Goal: Task Accomplishment & Management: Use online tool/utility

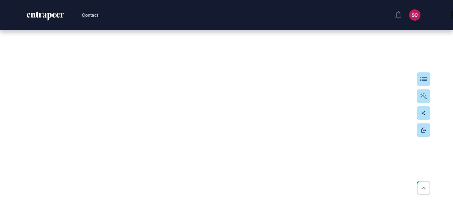
scroll to position [1064, 0]
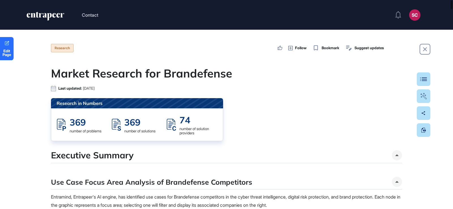
scroll to position [170, 0]
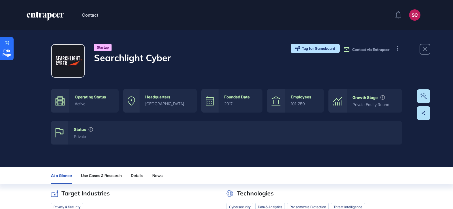
scroll to position [0, 0]
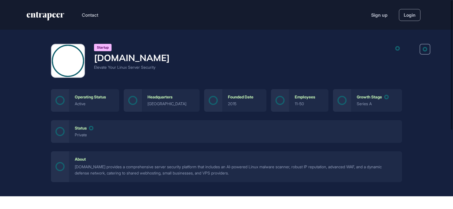
scroll to position [0, 0]
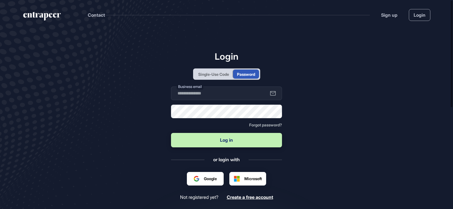
type input "**********"
click at [221, 142] on button "Log in" at bounding box center [226, 140] width 111 height 14
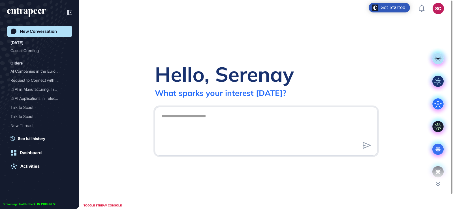
scroll to position [0, 0]
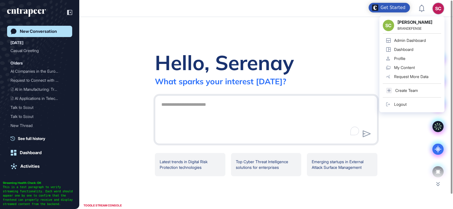
click at [416, 41] on div "Admin Dashboard" at bounding box center [410, 40] width 32 height 5
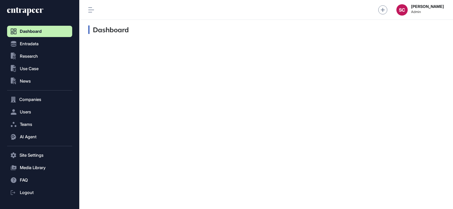
scroll to position [0, 0]
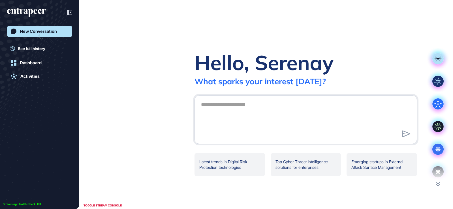
scroll to position [0, 0]
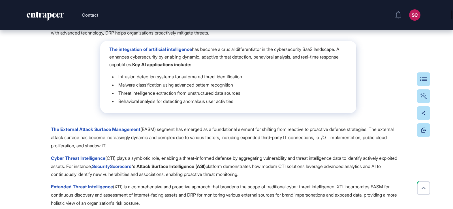
scroll to position [1216, 0]
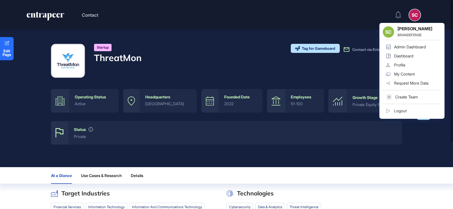
click at [417, 48] on div "Admin Dashboard" at bounding box center [410, 47] width 32 height 5
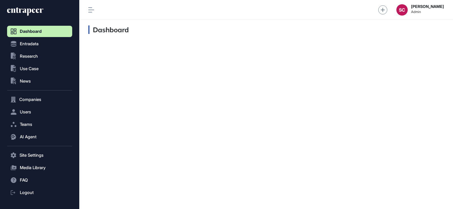
scroll to position [0, 0]
click at [35, 43] on span "Entradata" at bounding box center [29, 44] width 19 height 5
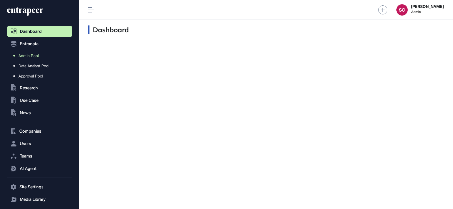
click at [35, 55] on span "Admin Pool" at bounding box center [28, 55] width 20 height 5
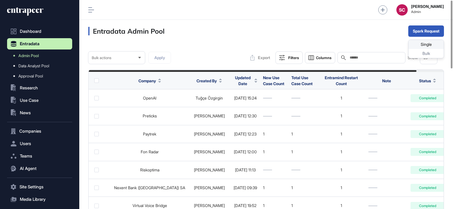
click at [422, 42] on div "Single" at bounding box center [425, 44] width 35 height 9
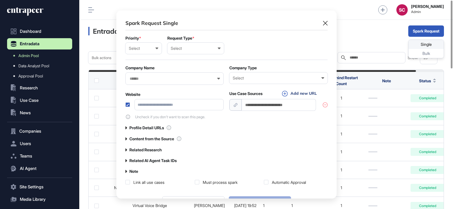
scroll to position [0, 3]
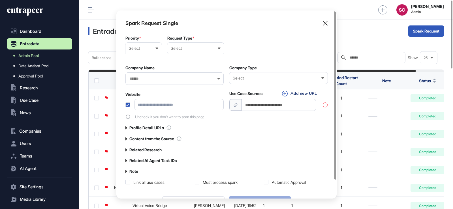
click at [140, 48] on div "Select" at bounding box center [143, 48] width 29 height 5
click at [0, 0] on div "Normal" at bounding box center [0, 0] width 0 height 0
click at [193, 51] on div "Select User Company Customer Request ID" at bounding box center [195, 48] width 57 height 11
click at [0, 0] on div "User" at bounding box center [0, 0] width 0 height 0
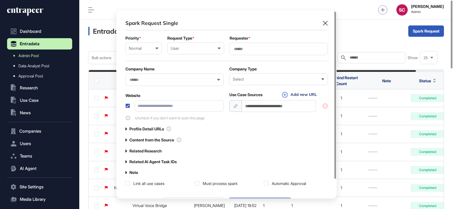
click at [236, 51] on div at bounding box center [278, 49] width 98 height 12
click at [253, 46] on div at bounding box center [278, 49] width 98 height 12
click at [251, 49] on input "text" at bounding box center [278, 49] width 91 height 5
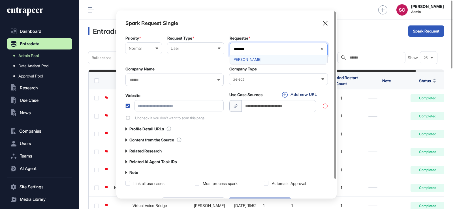
type input "*******"
click at [256, 58] on span "Serenay Cetinkaya" at bounding box center [278, 59] width 92 height 4
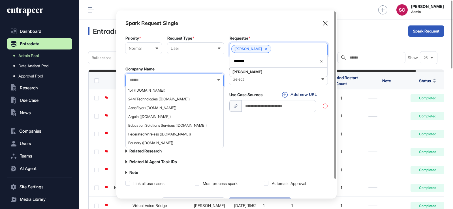
click at [186, 80] on input "text" at bounding box center [170, 79] width 83 height 5
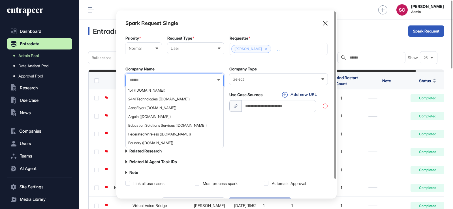
click at [147, 52] on div "Normal Low Normal High Urgent" at bounding box center [143, 48] width 36 height 11
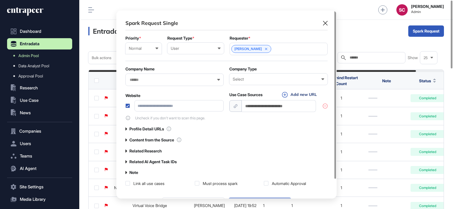
click at [0, 0] on div "High" at bounding box center [0, 0] width 0 height 0
click at [167, 81] on input "text" at bounding box center [170, 79] width 83 height 5
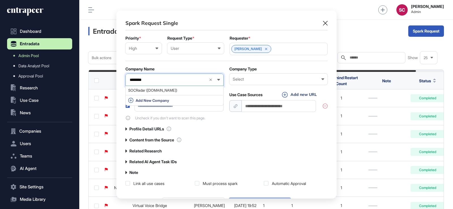
type input "********"
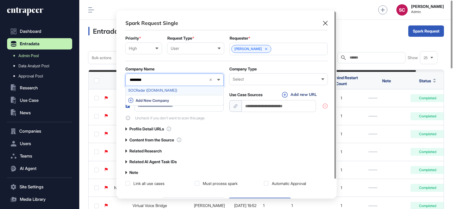
click at [186, 89] on span "SOCRadar (socradar.io)" at bounding box center [174, 90] width 92 height 4
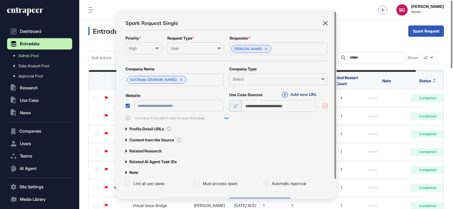
type input "**********"
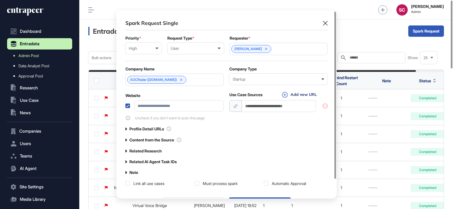
click at [128, 106] on label at bounding box center [127, 106] width 5 height 5
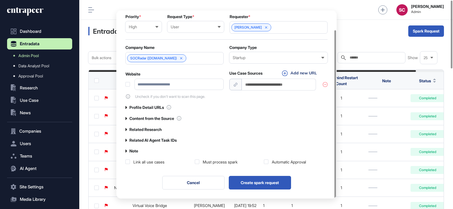
click at [234, 163] on div "Must process spark" at bounding box center [220, 162] width 35 height 6
click at [290, 165] on div "**********" at bounding box center [226, 81] width 220 height 185
click at [159, 161] on div "Link all use cases" at bounding box center [148, 162] width 31 height 6
click at [147, 130] on label "Related Research" at bounding box center [145, 129] width 32 height 5
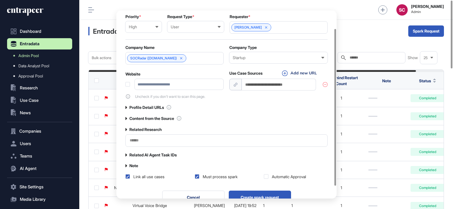
click at [150, 142] on input "text" at bounding box center [226, 140] width 195 height 5
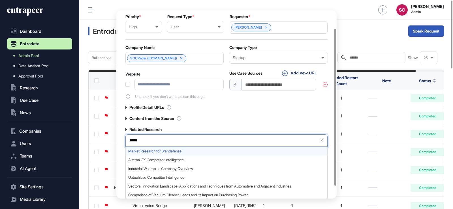
type input "*****"
click at [164, 147] on div "Market Research for Brandefense" at bounding box center [226, 151] width 201 height 9
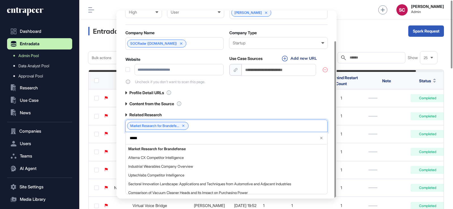
scroll to position [0, 0]
click at [320, 96] on div "**********" at bounding box center [226, 73] width 202 height 181
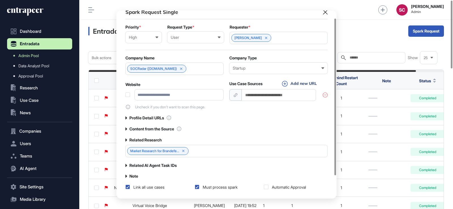
scroll to position [8, 0]
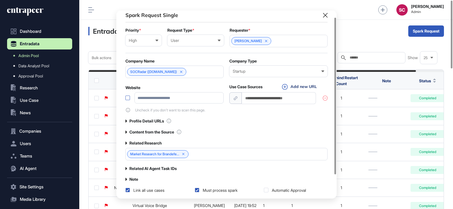
click at [129, 98] on label at bounding box center [127, 98] width 5 height 5
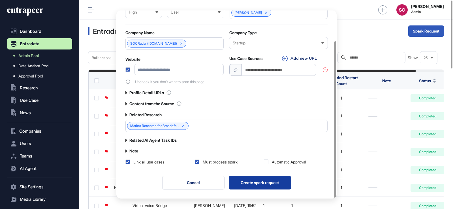
click at [276, 178] on button "Create spark request" at bounding box center [260, 183] width 62 height 14
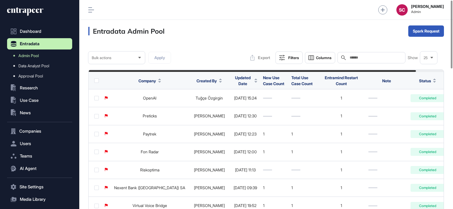
click at [233, 83] on span "Updated Date" at bounding box center [242, 81] width 19 height 12
click at [228, 105] on span "Sort Descending" at bounding box center [234, 107] width 23 height 5
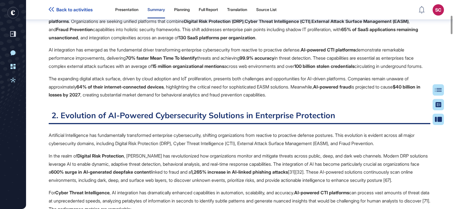
scroll to position [3, 0]
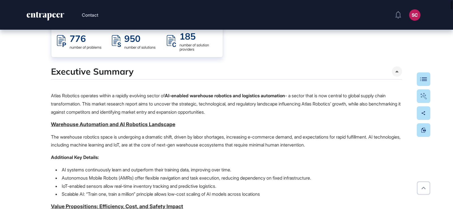
scroll to position [4, 0]
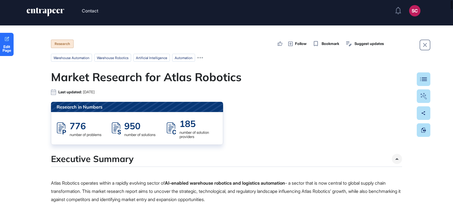
click at [337, 155] on div "Executive Summary" at bounding box center [226, 160] width 351 height 13
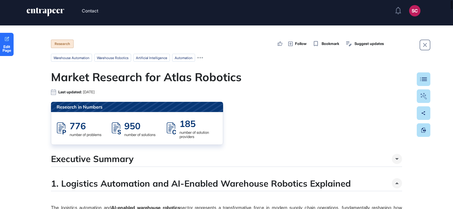
click at [338, 186] on h4 "1. Logistics Automation and AI-Enabled Warehouse Robotics Explained" at bounding box center [201, 183] width 300 height 10
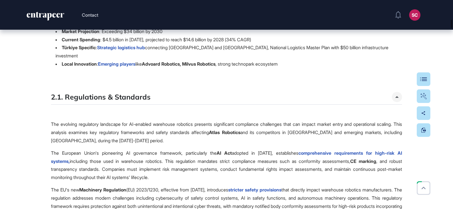
scroll to position [1742, 0]
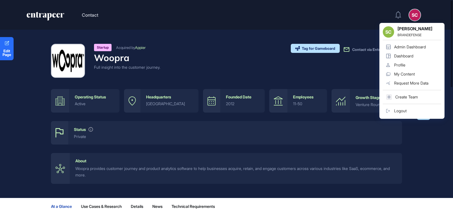
click at [415, 44] on link "Admin Dashboard" at bounding box center [411, 46] width 58 height 9
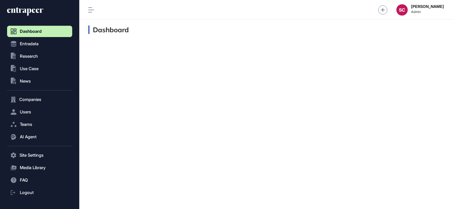
scroll to position [0, 0]
click at [31, 79] on button ".st0{fill:currentColor} News" at bounding box center [39, 81] width 65 height 11
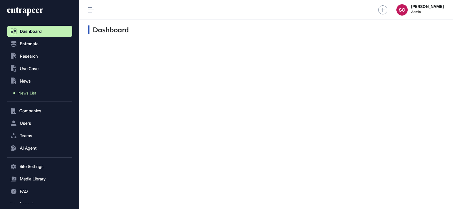
click at [33, 91] on span "News List" at bounding box center [27, 93] width 18 height 5
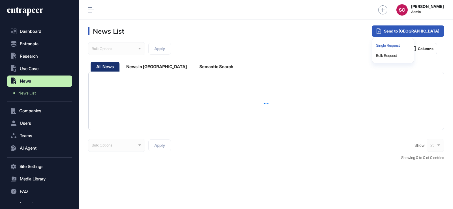
click at [411, 44] on div "Single Request" at bounding box center [392, 45] width 37 height 10
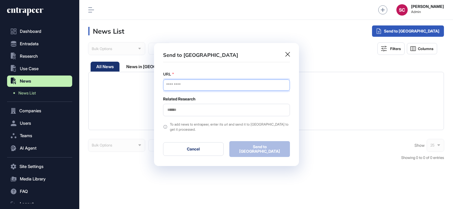
click at [204, 88] on input "URL" at bounding box center [226, 84] width 127 height 11
paste input "**********"
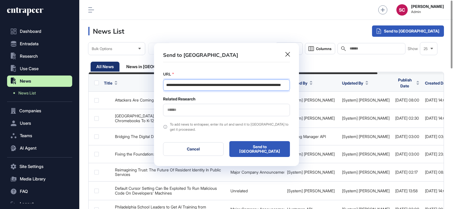
scroll to position [0, 33]
type input "**********"
click at [208, 110] on input "text" at bounding box center [226, 109] width 119 height 5
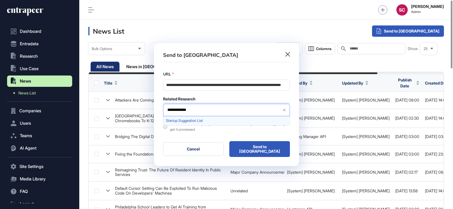
type input "**********"
click at [208, 118] on div "Startup Suggestion List" at bounding box center [226, 120] width 126 height 9
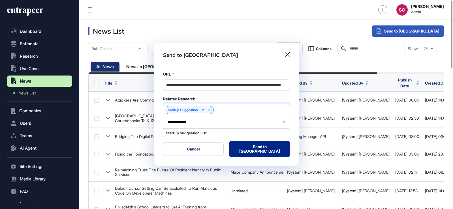
click at [257, 150] on button "Send to Portia" at bounding box center [259, 149] width 61 height 16
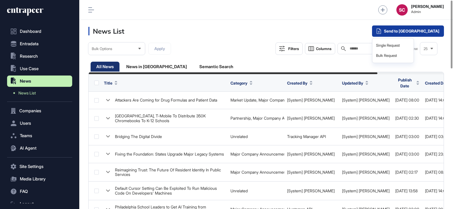
click at [410, 29] on div "Send to Portia" at bounding box center [408, 30] width 72 height 11
click at [411, 46] on div "Single Request" at bounding box center [392, 45] width 37 height 10
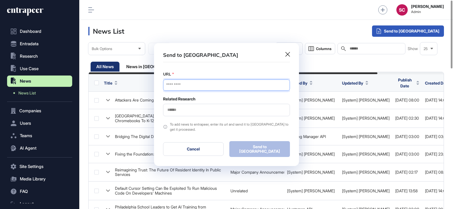
click at [200, 88] on input "URL" at bounding box center [226, 84] width 127 height 11
paste input "**********"
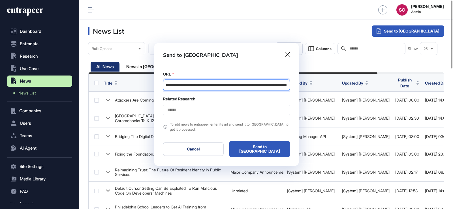
type input "**********"
click at [204, 112] on input "text" at bounding box center [226, 109] width 119 height 5
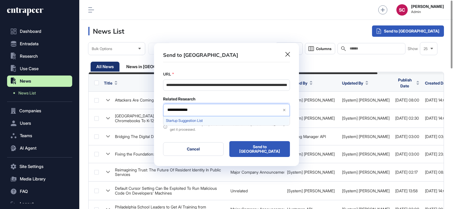
type input "**********"
click at [203, 118] on div "Startup Suggestion List" at bounding box center [226, 120] width 126 height 9
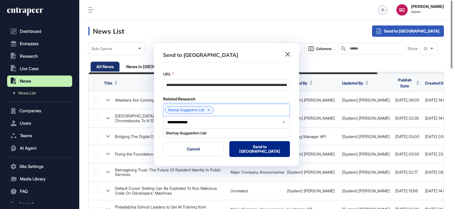
click at [252, 153] on button "Send to Portia" at bounding box center [259, 149] width 61 height 16
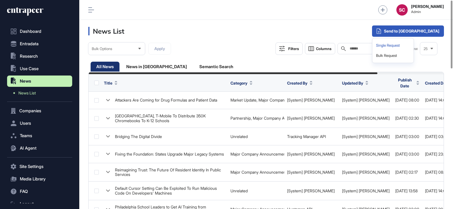
click at [411, 44] on div "Single Request" at bounding box center [392, 45] width 37 height 10
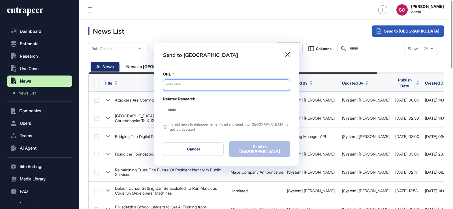
click at [204, 83] on input "URL" at bounding box center [226, 84] width 127 height 11
paste input "**********"
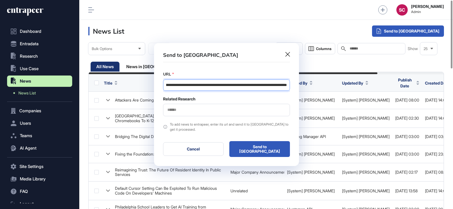
type input "**********"
click at [190, 108] on div at bounding box center [226, 110] width 127 height 12
click at [190, 111] on input "text" at bounding box center [226, 109] width 119 height 5
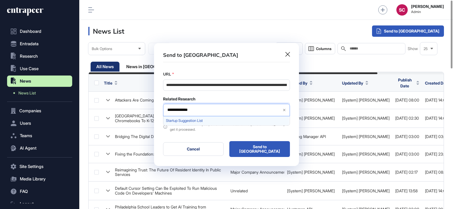
type input "**********"
click at [194, 121] on span "Startup Suggestion List" at bounding box center [226, 121] width 120 height 4
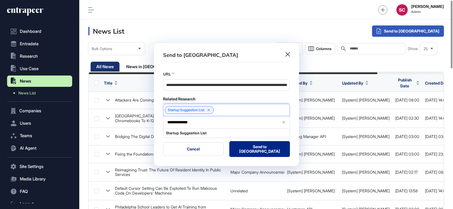
click at [265, 150] on button "Send to Portia" at bounding box center [259, 149] width 61 height 16
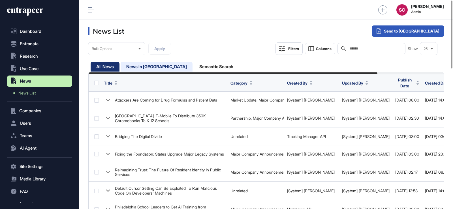
click at [149, 64] on div "News in Queue" at bounding box center [156, 67] width 72 height 10
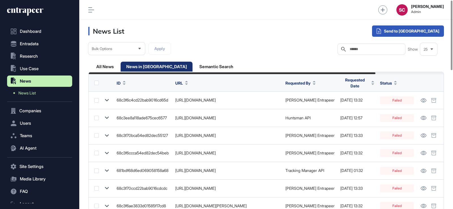
scroll to position [0, 84]
click at [354, 80] on span "Requested Date" at bounding box center [354, 83] width 29 height 12
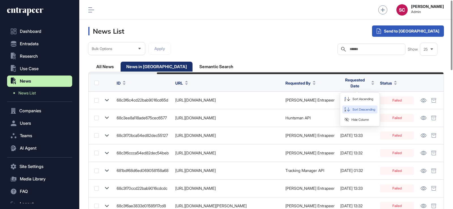
click at [354, 108] on span "Sort Descending" at bounding box center [363, 109] width 23 height 5
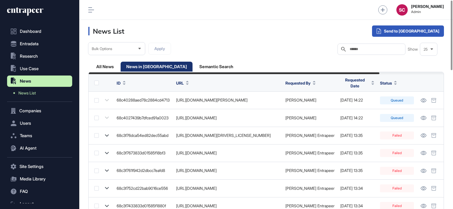
scroll to position [0, 78]
click at [113, 66] on div "All News" at bounding box center [105, 67] width 29 height 10
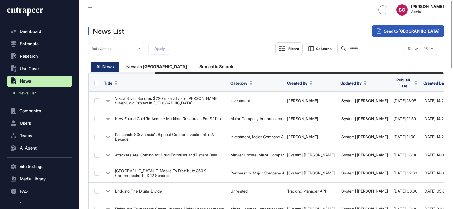
scroll to position [0, 81]
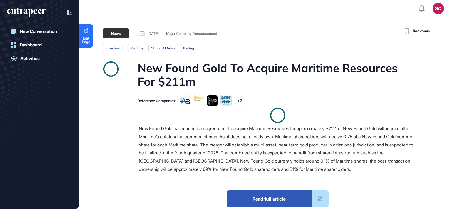
scroll to position [0, 0]
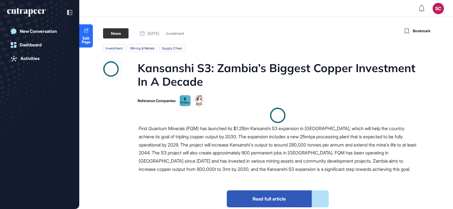
scroll to position [0, 0]
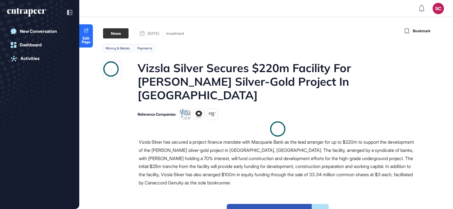
scroll to position [0, 0]
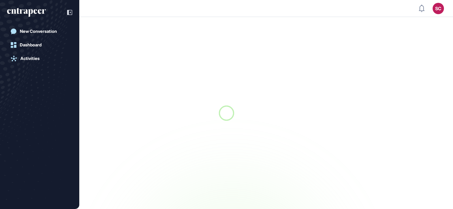
scroll to position [0, 0]
